Goal: Navigation & Orientation: Find specific page/section

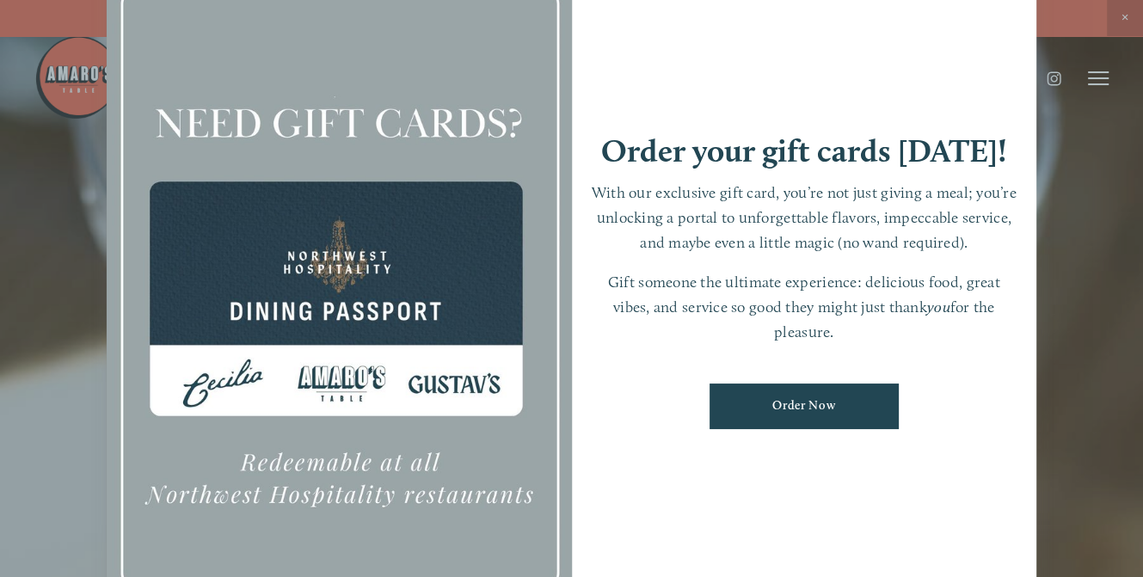
scroll to position [35, 0]
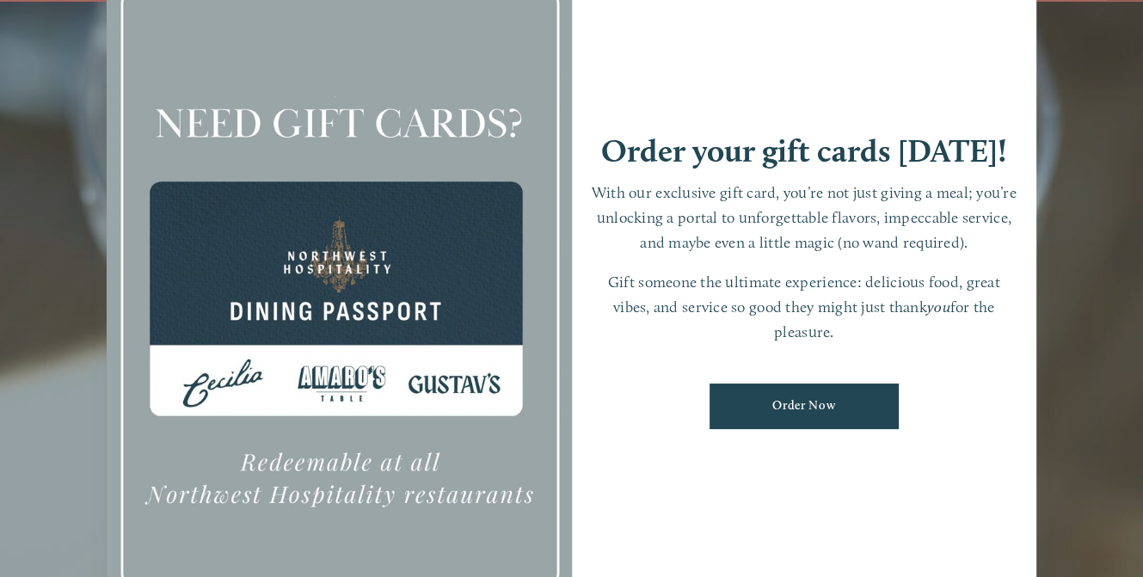
click at [1103, 343] on div at bounding box center [571, 288] width 1143 height 577
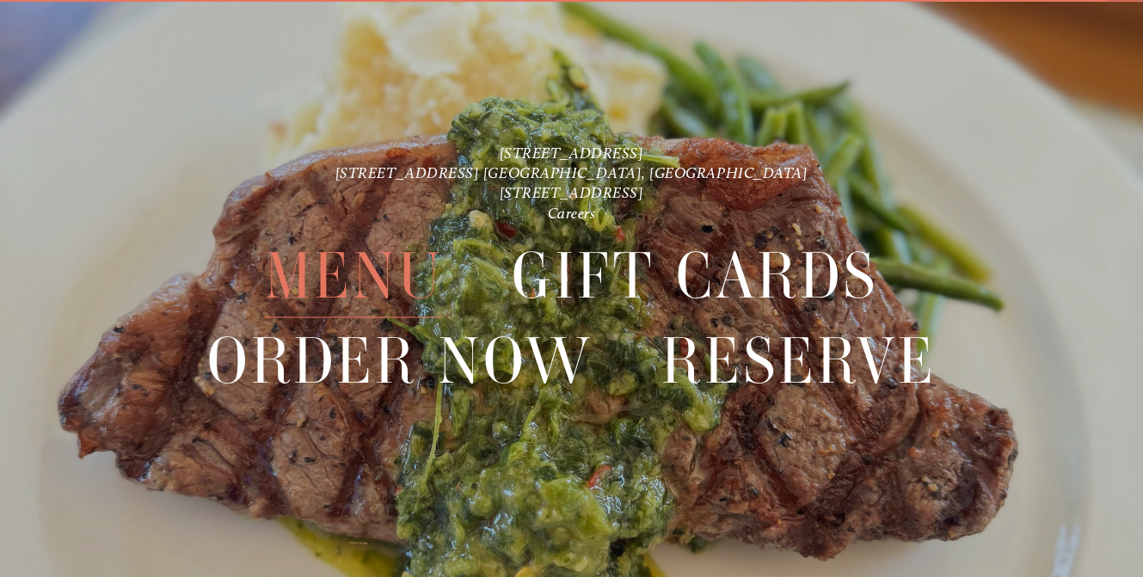
click at [368, 273] on span "Menu" at bounding box center [353, 277] width 179 height 83
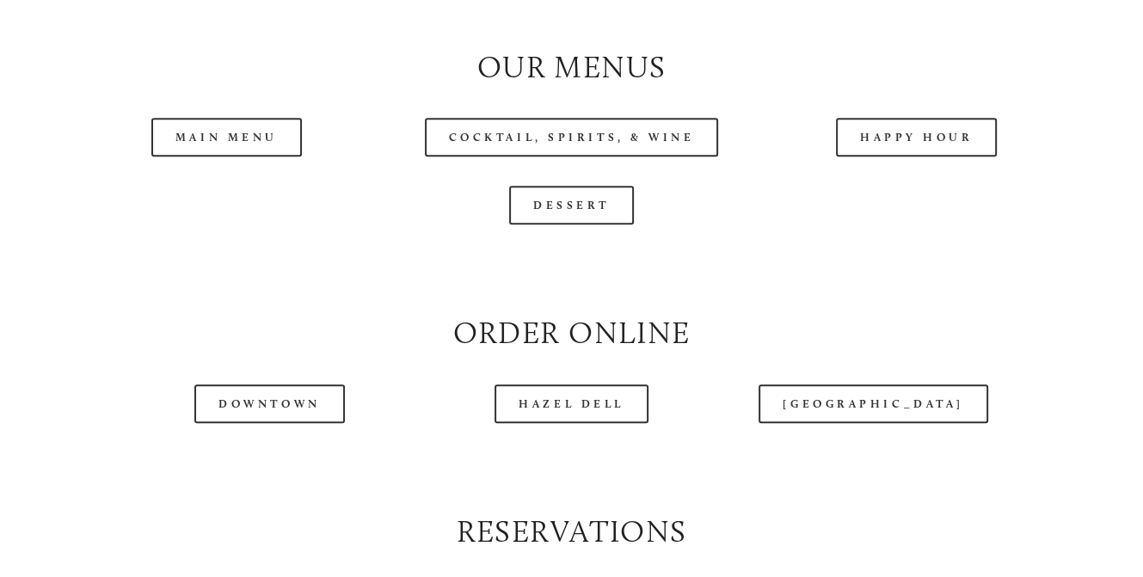
scroll to position [1631, 0]
click at [246, 157] on link "Main Menu" at bounding box center [226, 137] width 151 height 39
